Goal: Check status: Check status

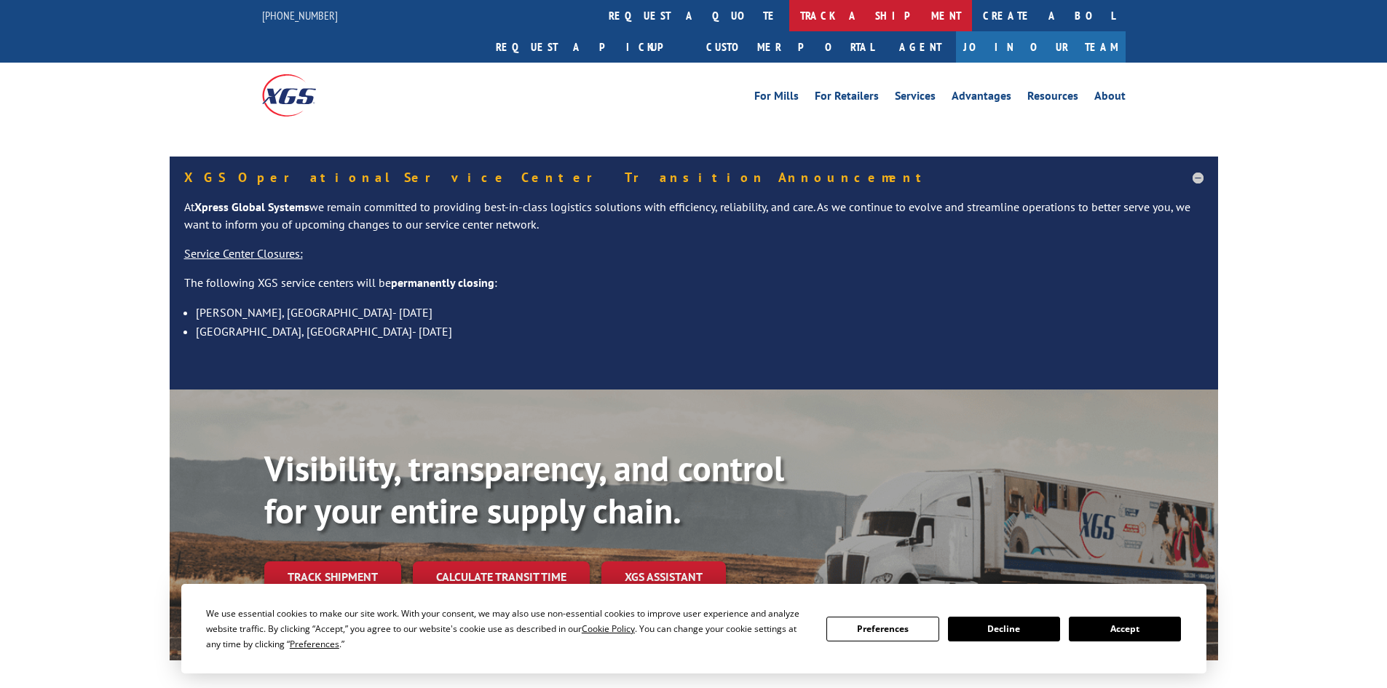
click at [789, 14] on link "track a shipment" at bounding box center [880, 15] width 183 height 31
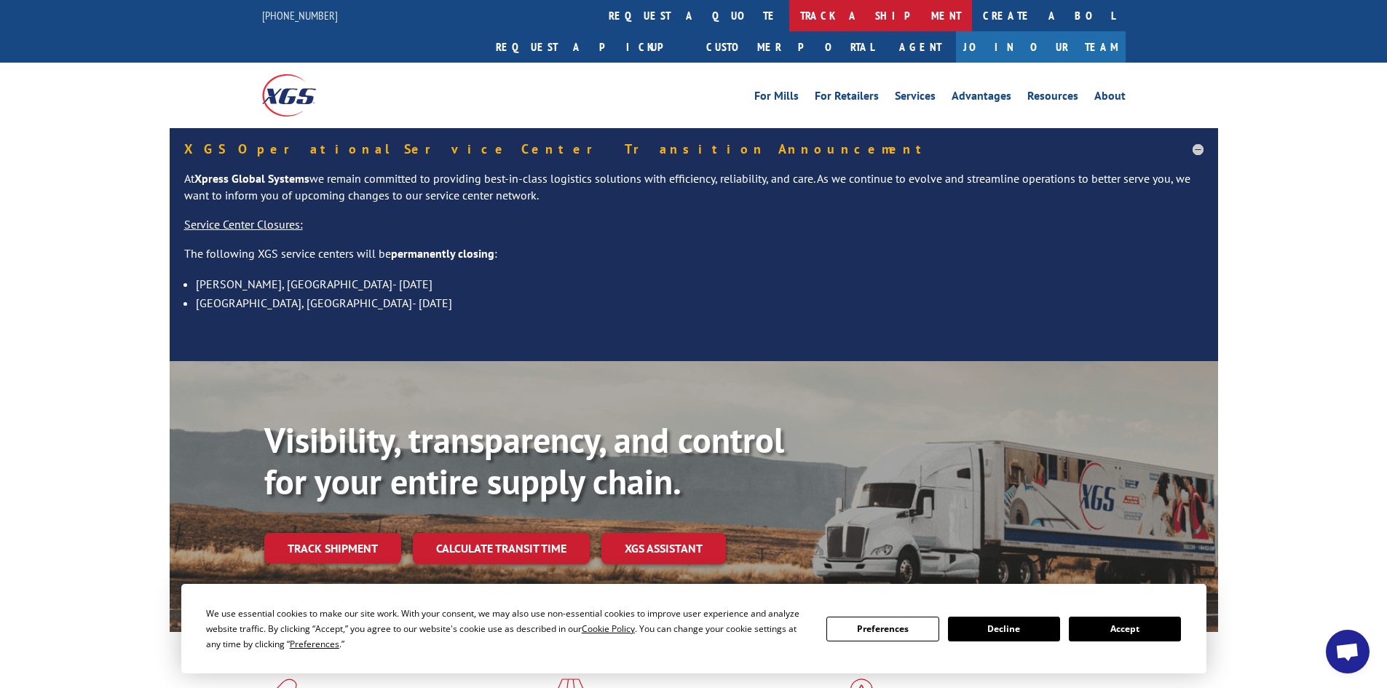
click at [789, 11] on link "track a shipment" at bounding box center [880, 15] width 183 height 31
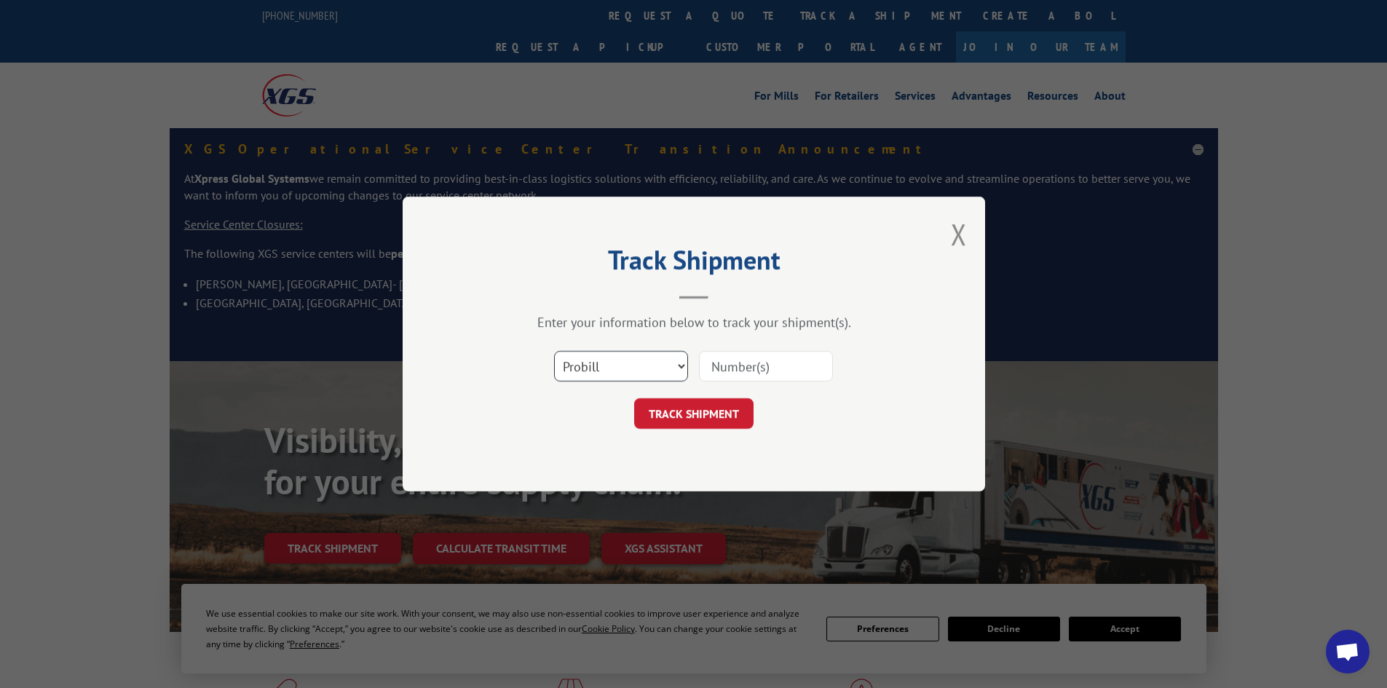
click at [640, 377] on select "Select category... Probill BOL PO" at bounding box center [621, 366] width 134 height 31
select select "bol"
click at [554, 351] on select "Select category... Probill BOL PO" at bounding box center [621, 366] width 134 height 31
click at [746, 361] on input at bounding box center [766, 366] width 134 height 31
paste input "5089319"
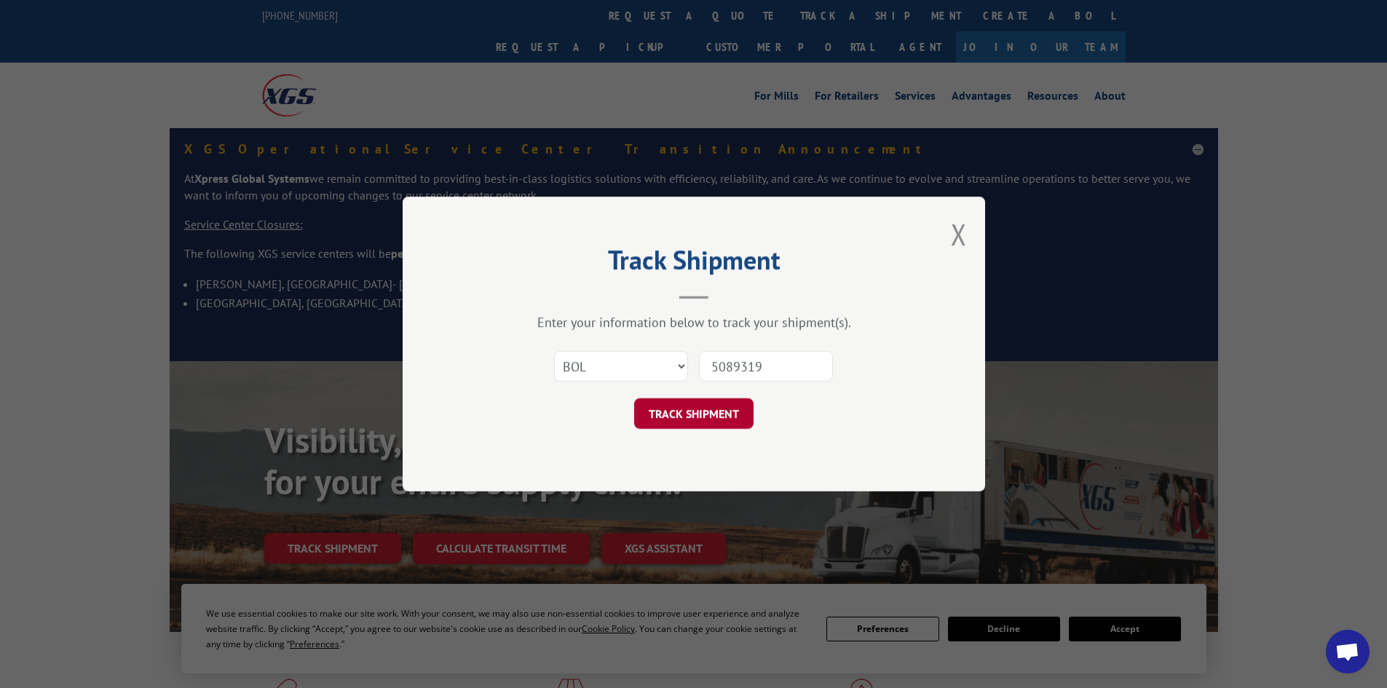
type input "5089319"
click at [708, 417] on button "TRACK SHIPMENT" at bounding box center [693, 413] width 119 height 31
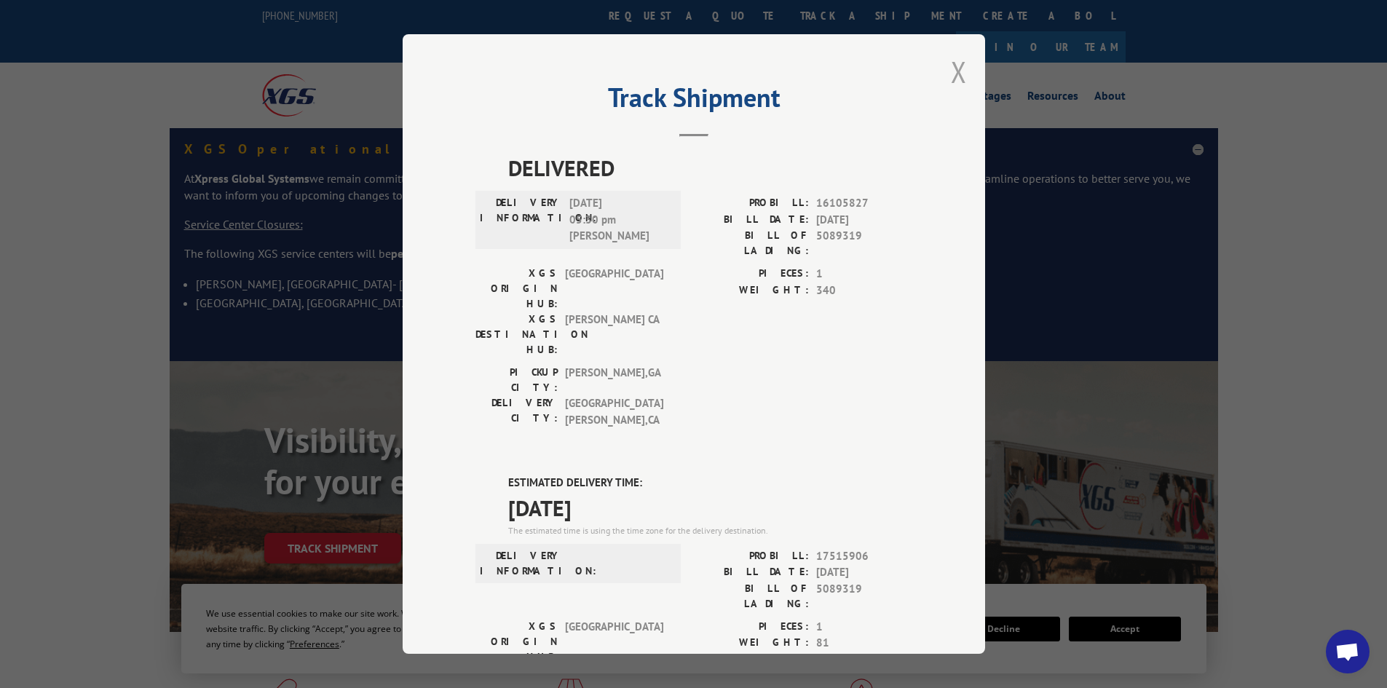
click at [952, 75] on button "Close modal" at bounding box center [959, 71] width 16 height 39
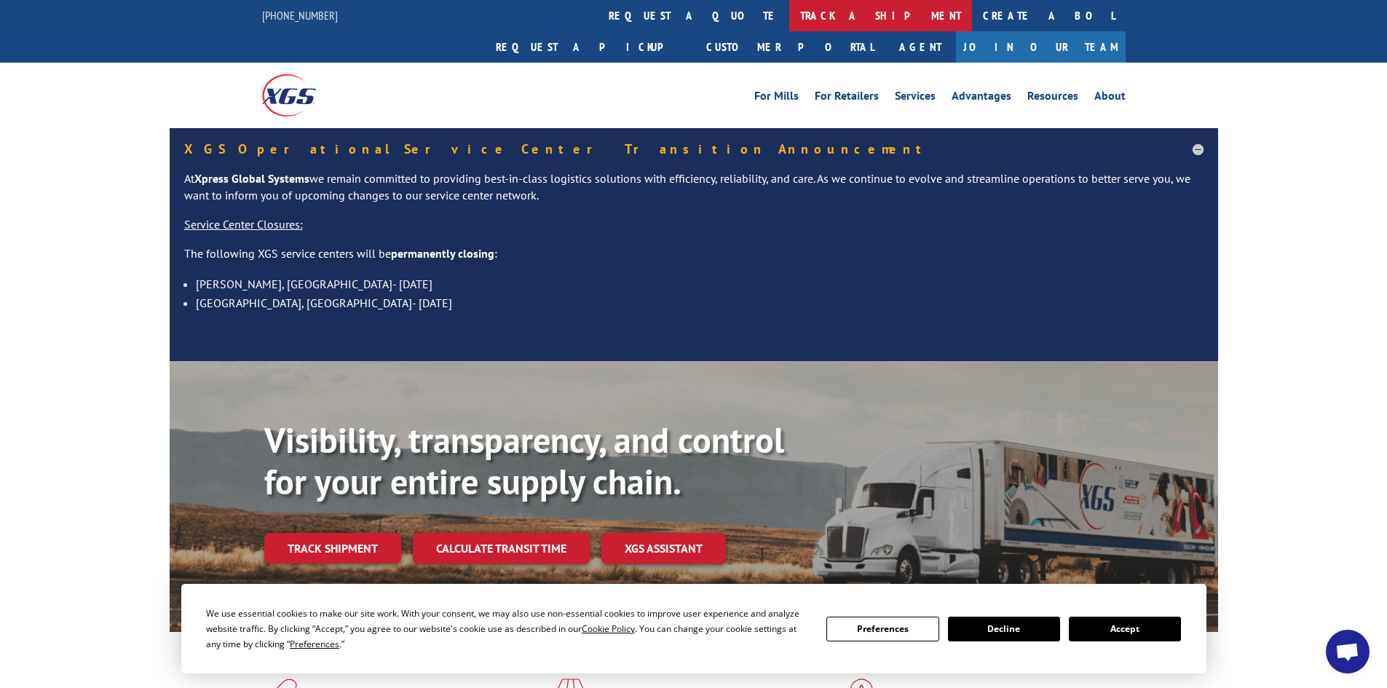
click at [789, 17] on link "track a shipment" at bounding box center [880, 15] width 183 height 31
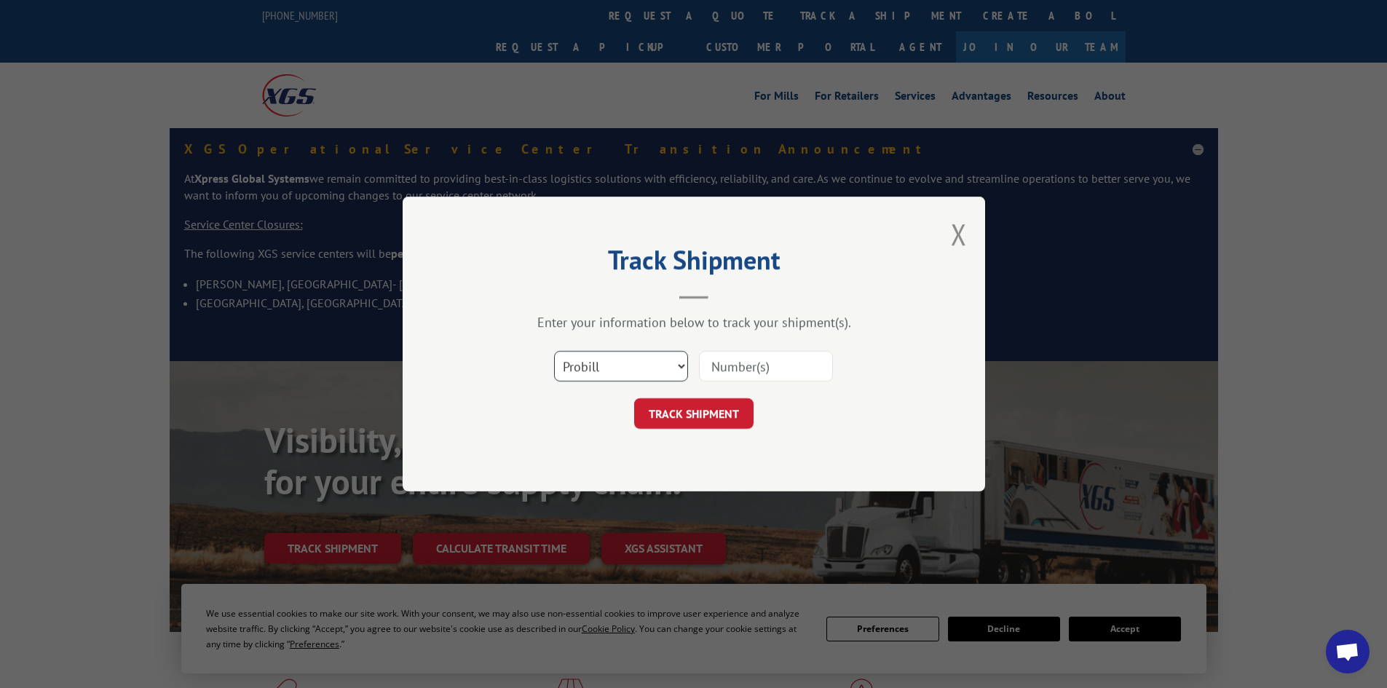
click at [627, 369] on select "Select category... Probill BOL PO" at bounding box center [621, 366] width 134 height 31
select select "bol"
click at [554, 351] on select "Select category... Probill BOL PO" at bounding box center [621, 366] width 134 height 31
click at [775, 374] on input at bounding box center [766, 366] width 134 height 31
paste input "5126322"
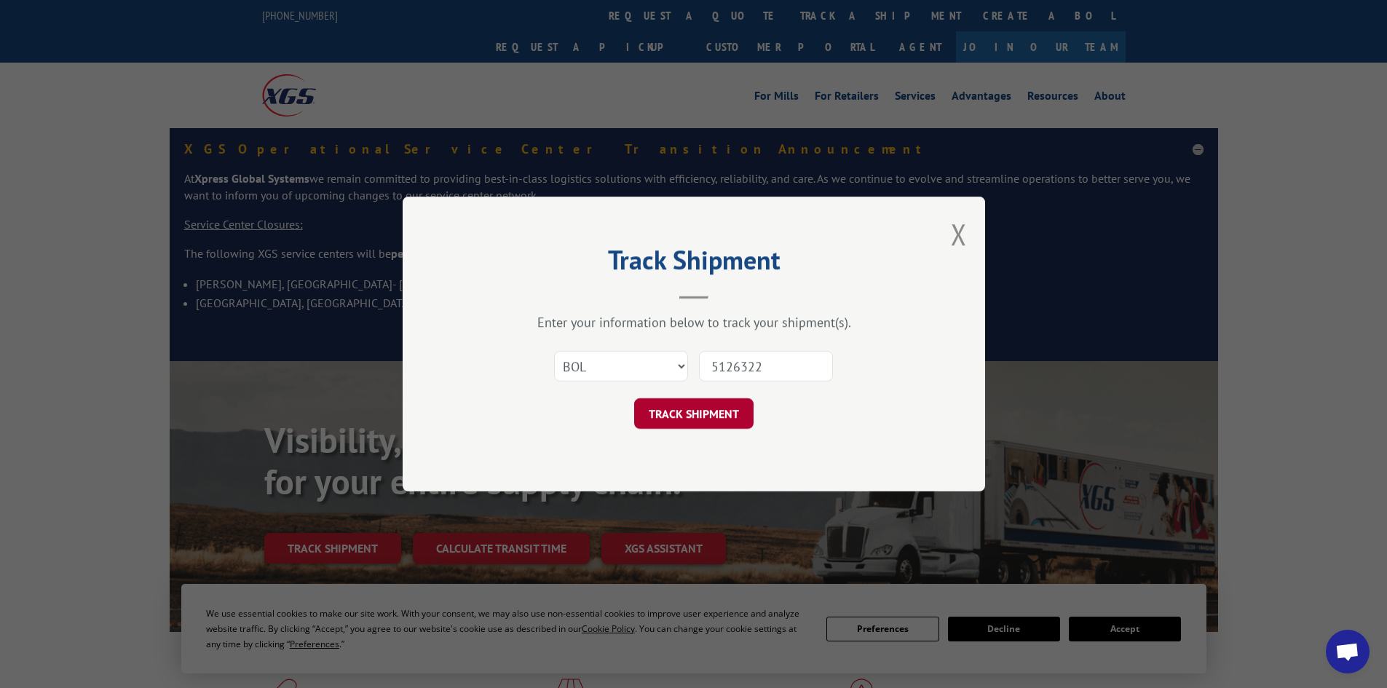
type input "5126322"
click at [695, 408] on button "TRACK SHIPMENT" at bounding box center [693, 413] width 119 height 31
